Goal: Connect with others: Connect with others

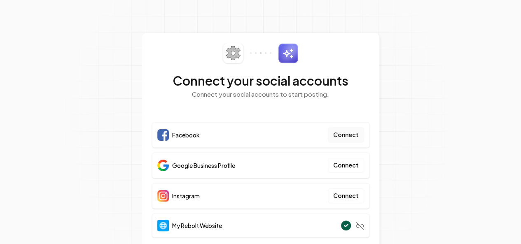
click at [349, 135] on button "Connect" at bounding box center [346, 135] width 36 height 15
click at [323, 93] on p "Connect your social accounts to start posting." at bounding box center [260, 94] width 217 height 9
click at [346, 135] on button "Connect" at bounding box center [346, 135] width 36 height 15
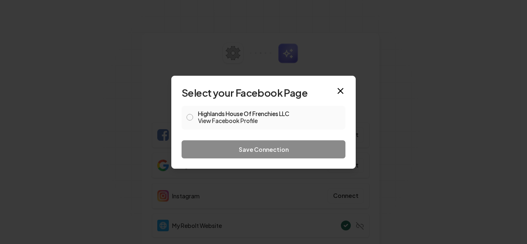
click at [190, 119] on button "Highlands House Of Frenchies LLC View Facebook Profile" at bounding box center [189, 117] width 7 height 7
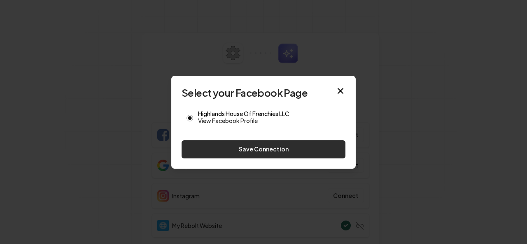
click at [252, 151] on button "Save Connection" at bounding box center [263, 149] width 164 height 18
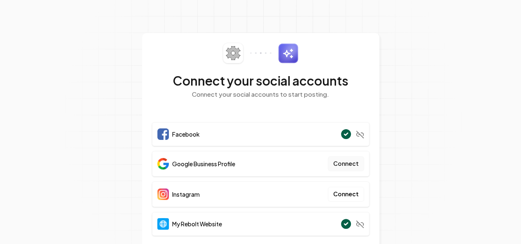
click at [347, 163] on button "Connect" at bounding box center [346, 163] width 36 height 15
click at [347, 166] on button "Connect" at bounding box center [346, 163] width 36 height 15
click at [346, 163] on button "Connect" at bounding box center [346, 163] width 36 height 15
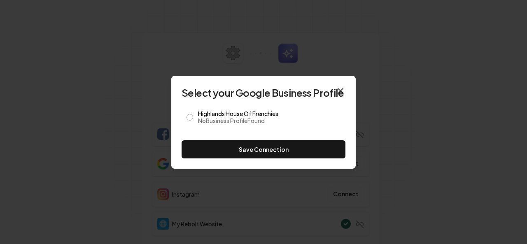
click at [340, 90] on icon "button" at bounding box center [340, 90] width 5 height 5
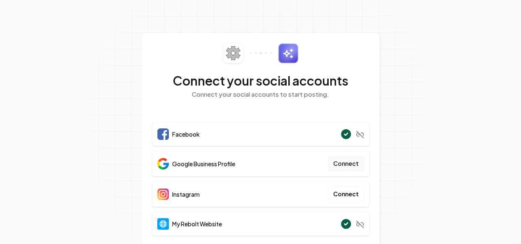
click at [349, 166] on button "Connect" at bounding box center [346, 163] width 36 height 15
click at [348, 163] on button "Connect" at bounding box center [346, 163] width 36 height 15
click at [345, 166] on button "Connect" at bounding box center [346, 163] width 36 height 15
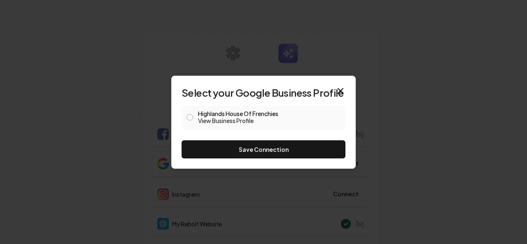
click at [193, 119] on span at bounding box center [189, 118] width 7 height 10
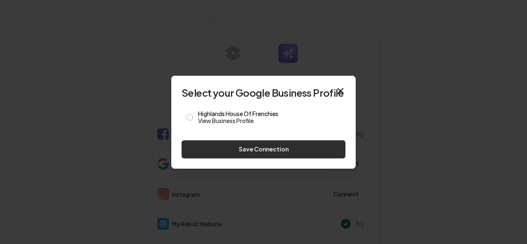
click at [254, 151] on button "Save Connection" at bounding box center [263, 149] width 164 height 18
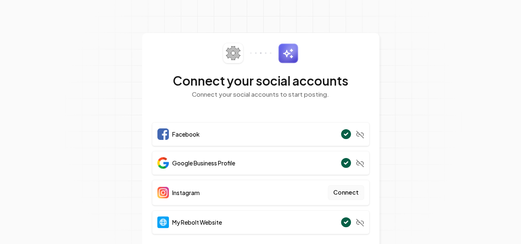
click at [349, 194] on button "Connect" at bounding box center [346, 192] width 36 height 15
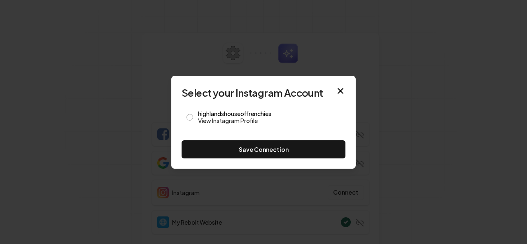
click at [331, 42] on div at bounding box center [263, 122] width 527 height 244
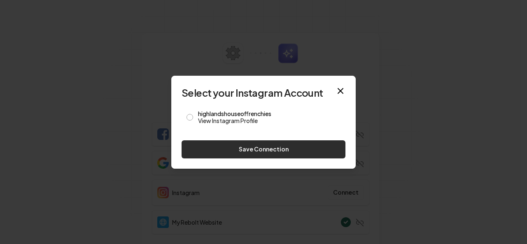
click at [258, 142] on button "Save Connection" at bounding box center [263, 149] width 164 height 18
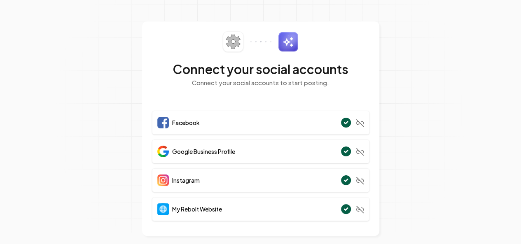
scroll to position [18, 0]
